Goal: Navigation & Orientation: Find specific page/section

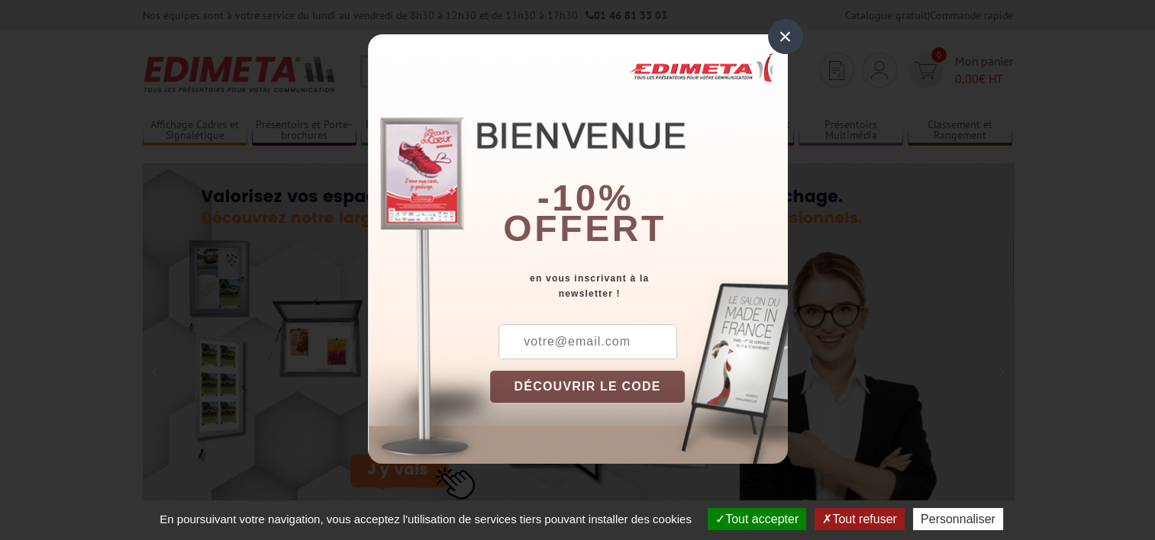
click at [781, 31] on div "×" at bounding box center [785, 36] width 35 height 35
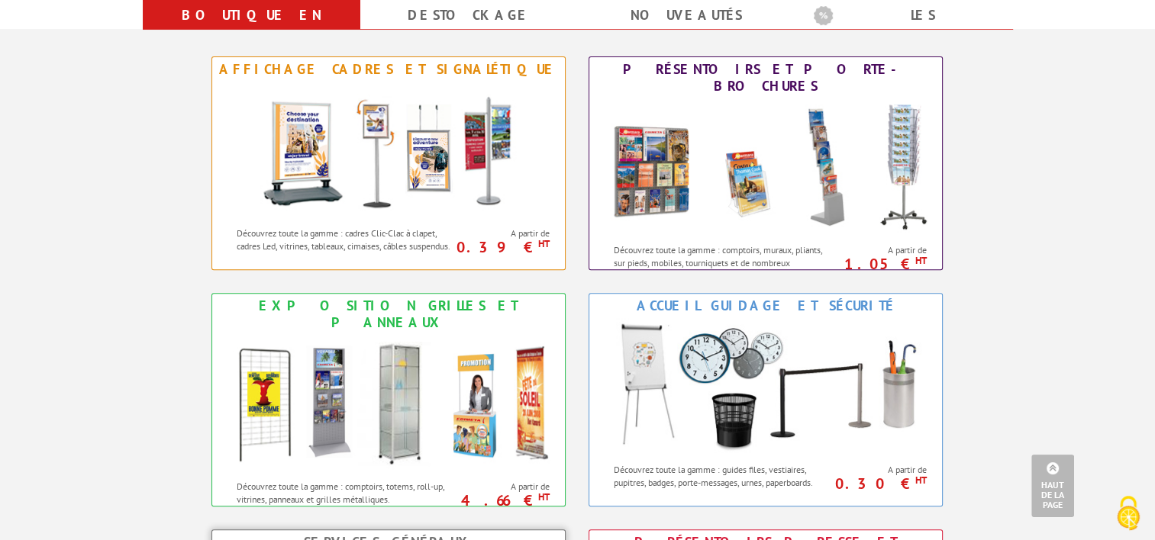
scroll to position [639, 0]
click at [440, 370] on img at bounding box center [389, 404] width 336 height 137
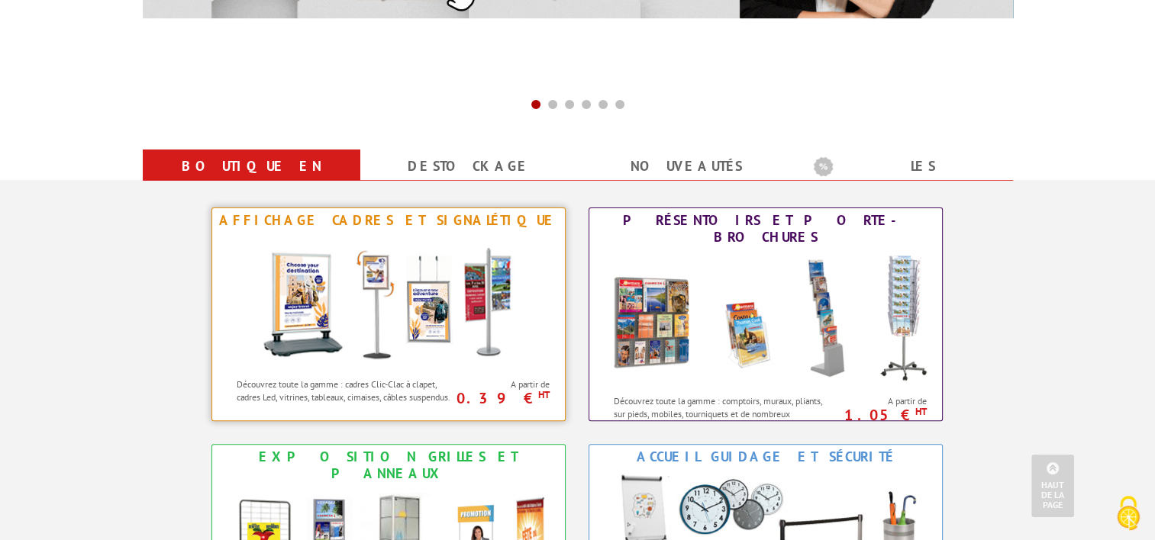
scroll to position [486, 0]
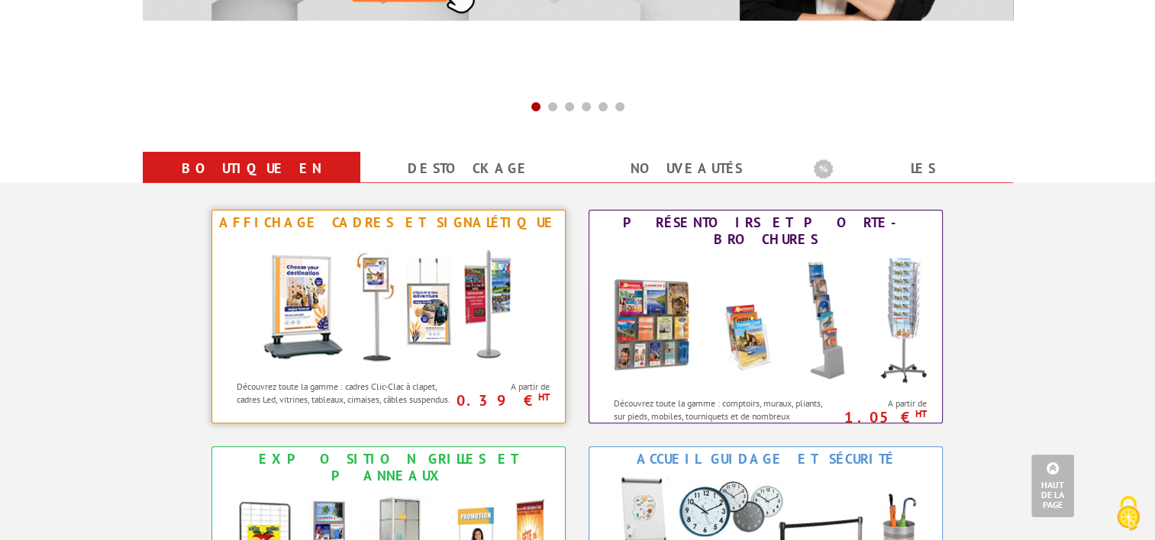
click at [427, 302] on img at bounding box center [388, 303] width 282 height 137
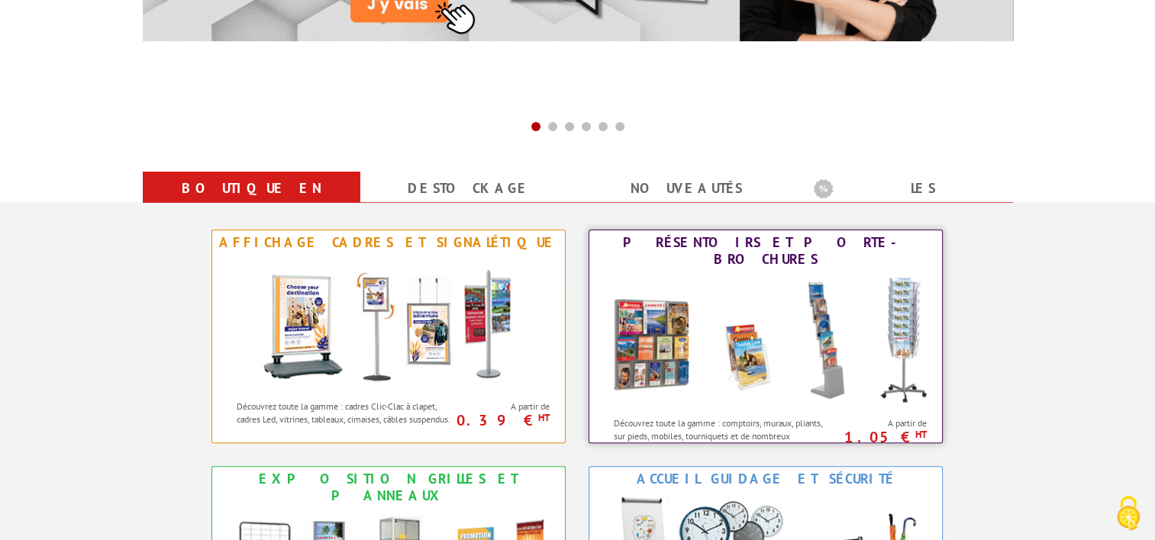
click at [807, 272] on img at bounding box center [766, 340] width 336 height 137
